Goal: Task Accomplishment & Management: Use online tool/utility

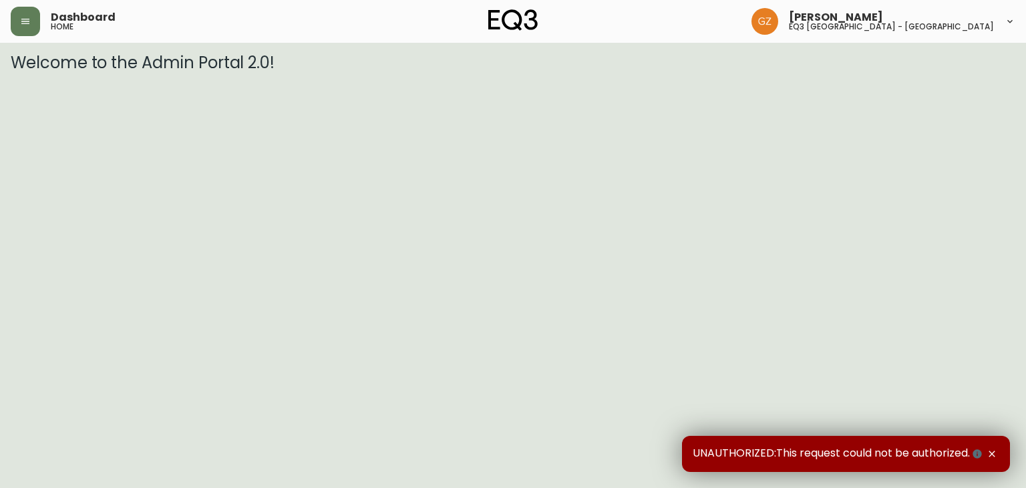
click at [989, 456] on icon "button" at bounding box center [992, 453] width 6 height 6
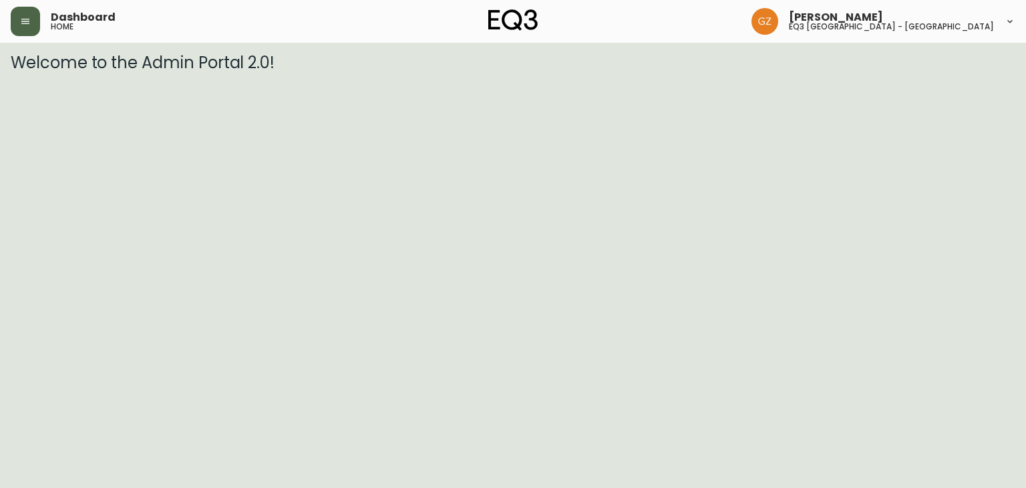
click at [21, 27] on button "button" at bounding box center [25, 21] width 29 height 29
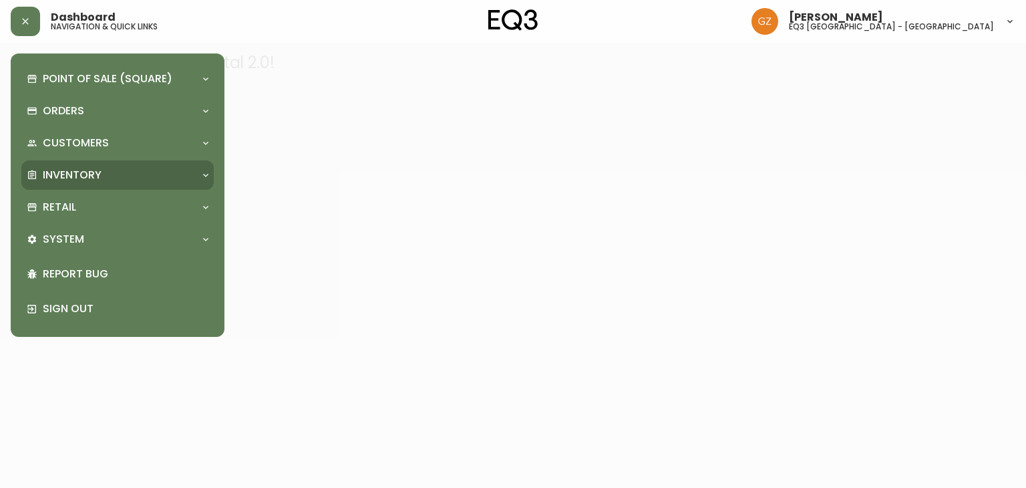
click at [51, 177] on p "Inventory" at bounding box center [72, 175] width 59 height 15
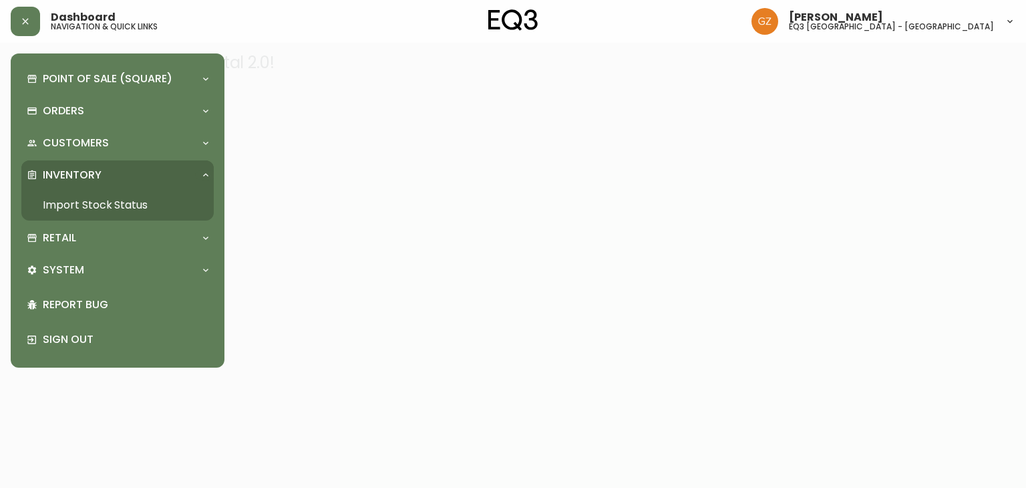
click at [135, 196] on link "Import Stock Status" at bounding box center [117, 205] width 192 height 31
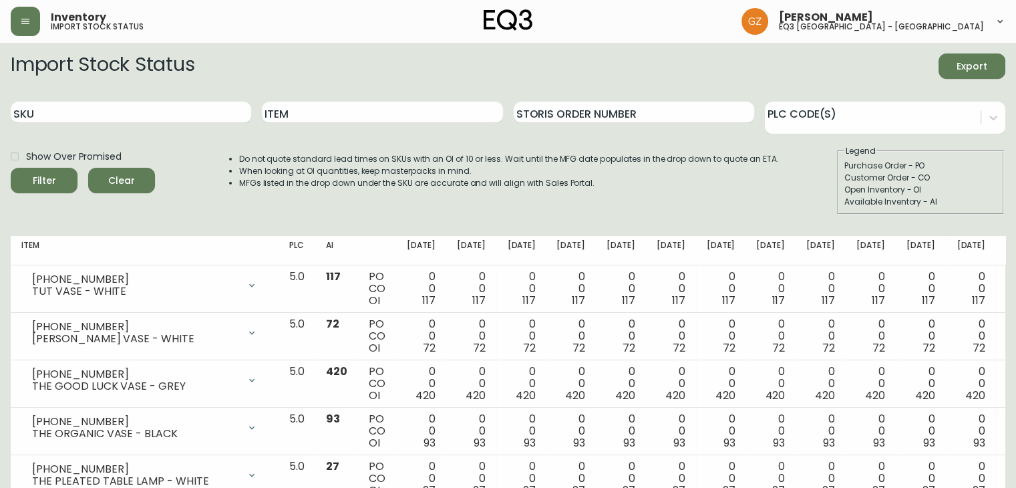
click at [218, 127] on div "SKU" at bounding box center [131, 112] width 241 height 43
click at [219, 108] on input "SKU" at bounding box center [131, 112] width 241 height 21
click at [340, 110] on input "Item" at bounding box center [382, 112] width 241 height 21
type input "RIVER"
click at [11, 168] on button "Filter" at bounding box center [44, 180] width 67 height 25
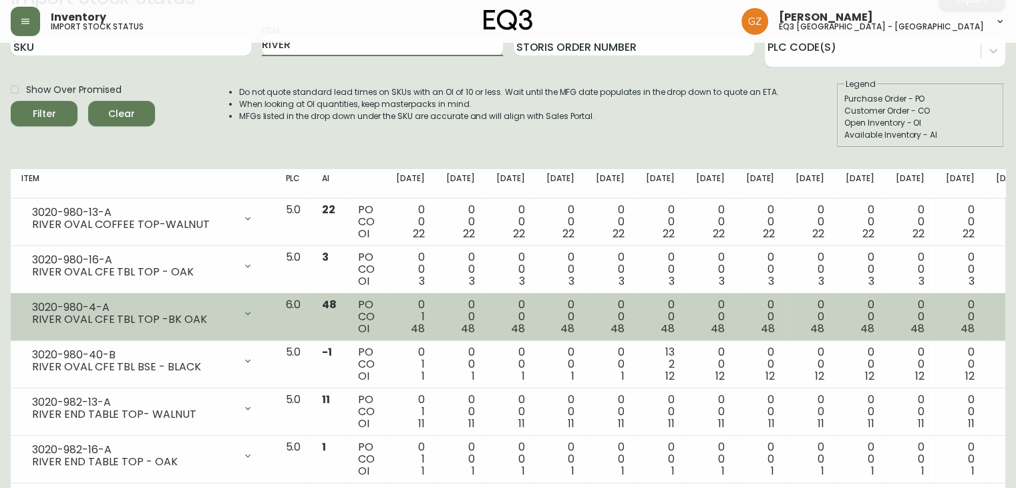
scroll to position [374, 0]
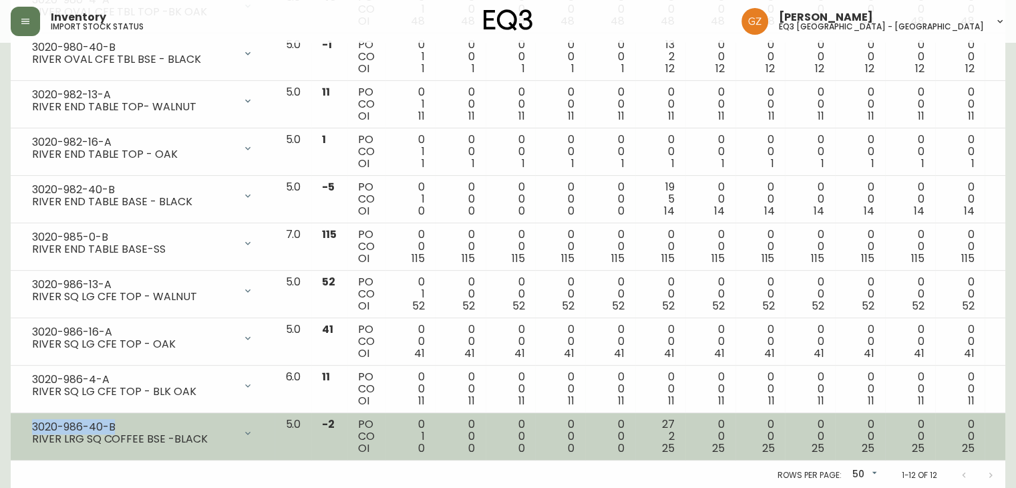
drag, startPoint x: 115, startPoint y: 425, endPoint x: 33, endPoint y: 412, distance: 83.2
click at [33, 413] on td "3020-986-40-B RIVER LRG SQ COFFEE BSE -BLACK Opening Balance 1 ( [DATE] ) Avail…" at bounding box center [143, 436] width 264 height 47
copy div "3020-986-40-B"
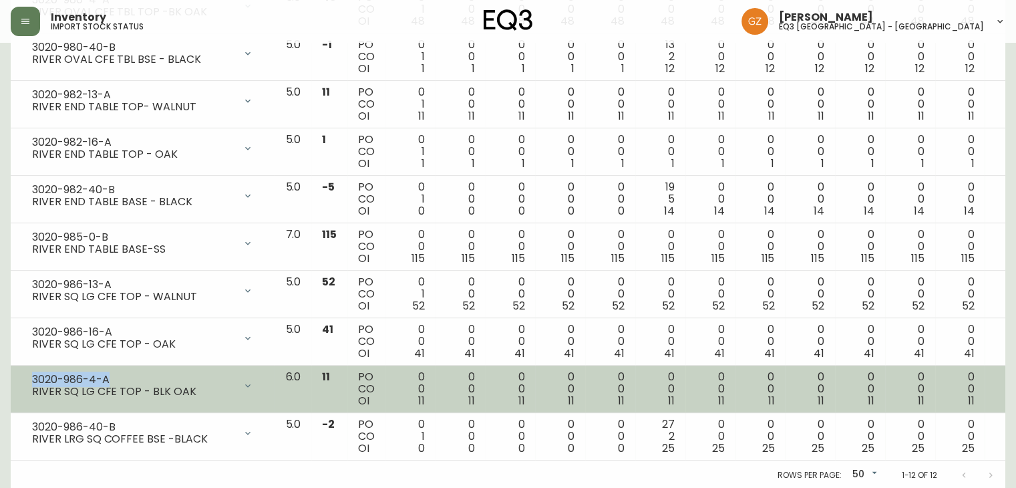
drag, startPoint x: 111, startPoint y: 378, endPoint x: 19, endPoint y: 369, distance: 92.6
click at [19, 369] on td "3020-986-4-A RIVER SQ LG CFE TOP - BLK OAK Opening Balance 11 ( [DATE] ) Availa…" at bounding box center [143, 389] width 264 height 47
copy div "3020-986-4-A"
